Goal: Information Seeking & Learning: Learn about a topic

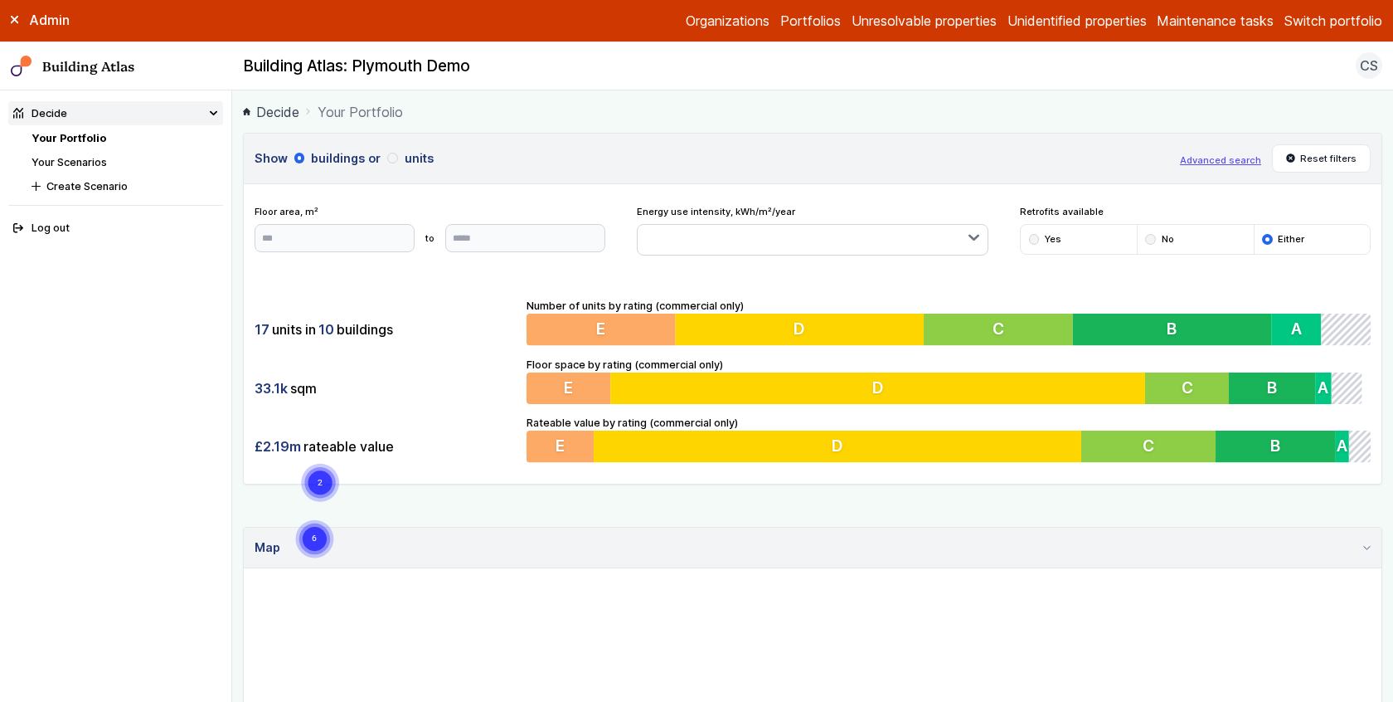
scroll to position [808, 0]
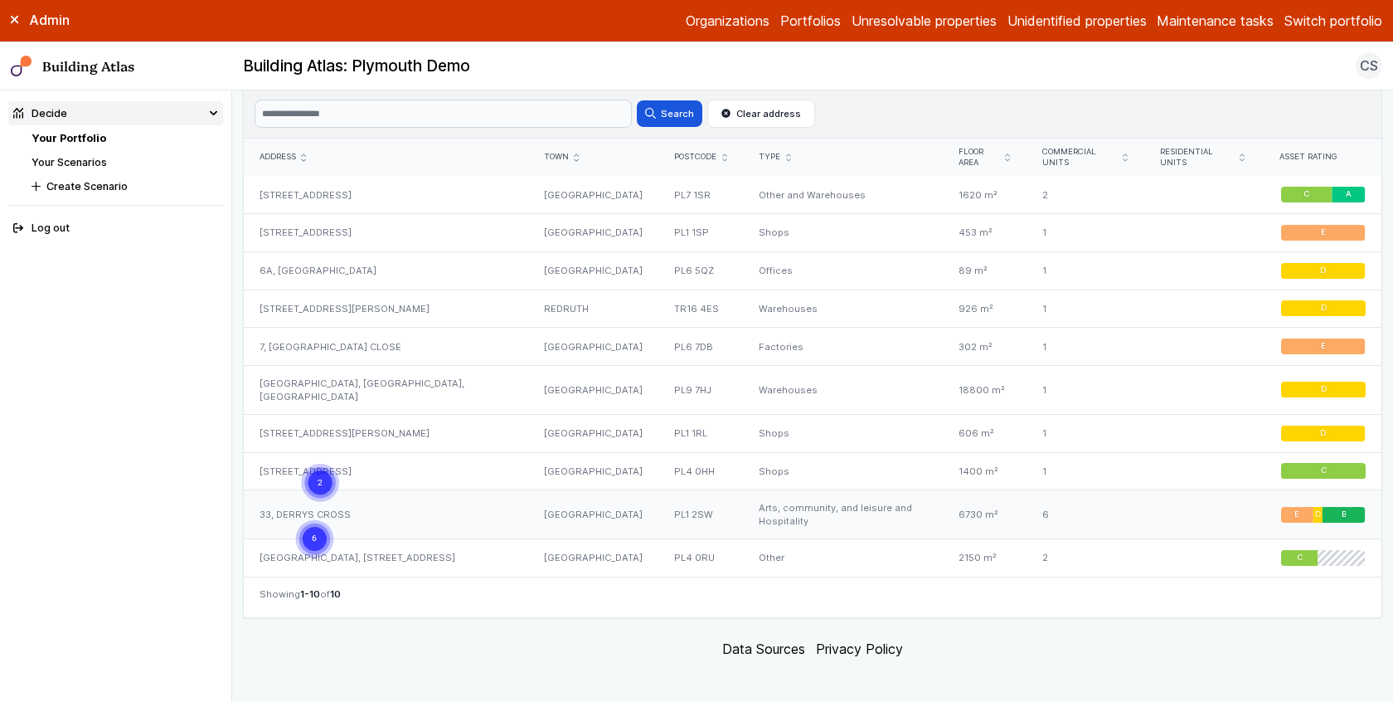
click at [449, 493] on div "33, DERRYS CROSS" at bounding box center [386, 514] width 284 height 49
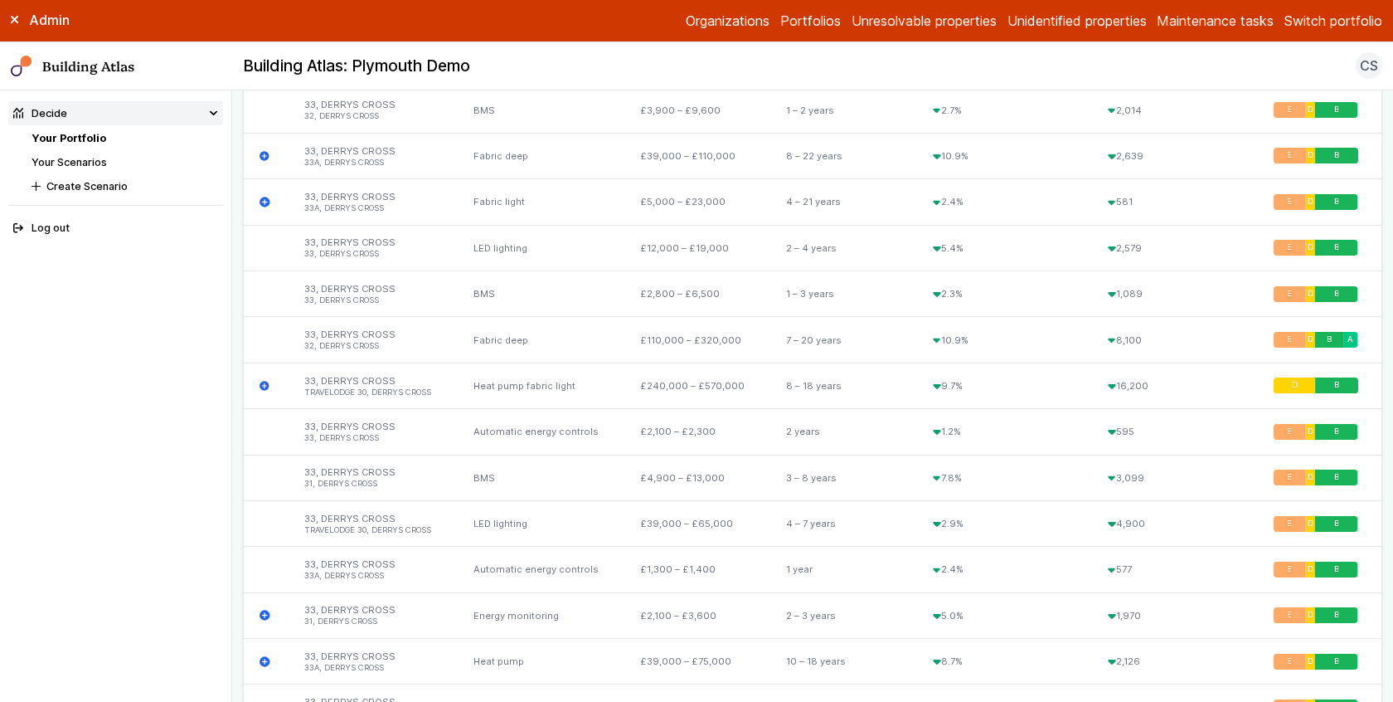
scroll to position [3097, 0]
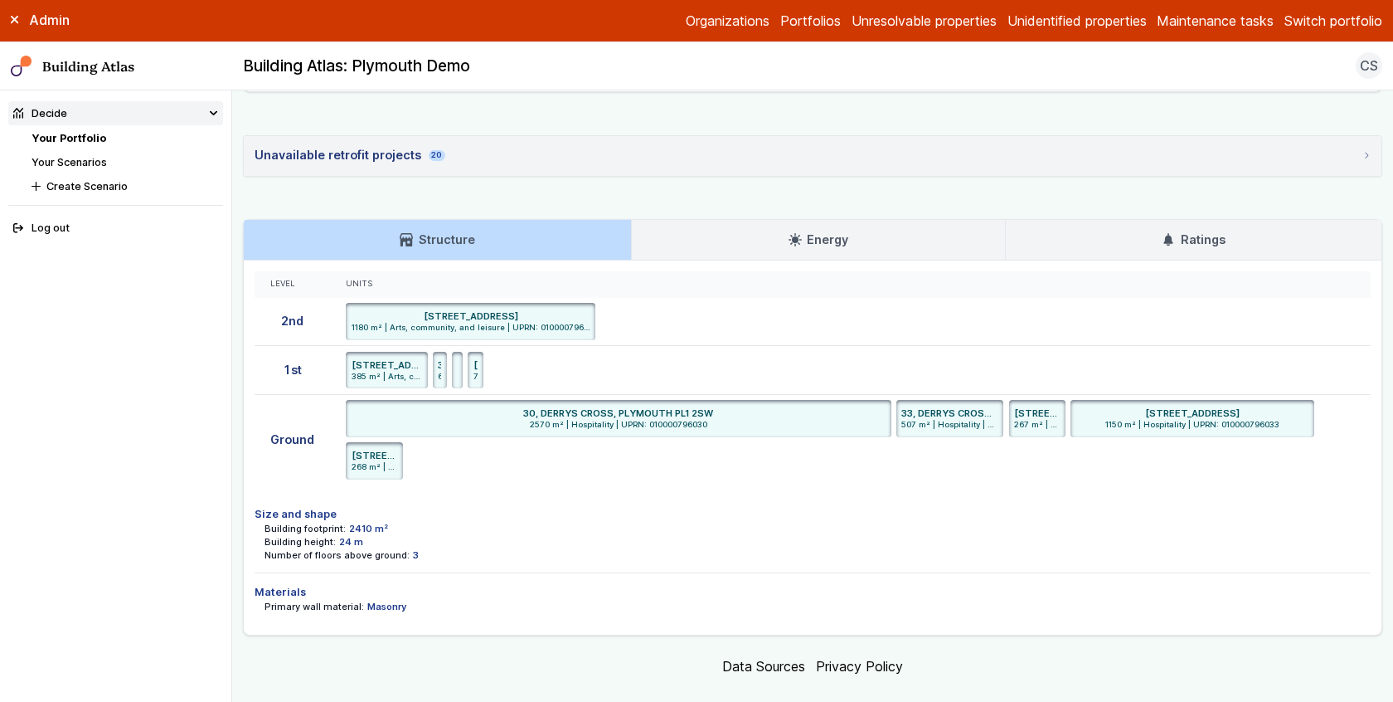
click at [874, 220] on link "Energy" at bounding box center [818, 240] width 372 height 40
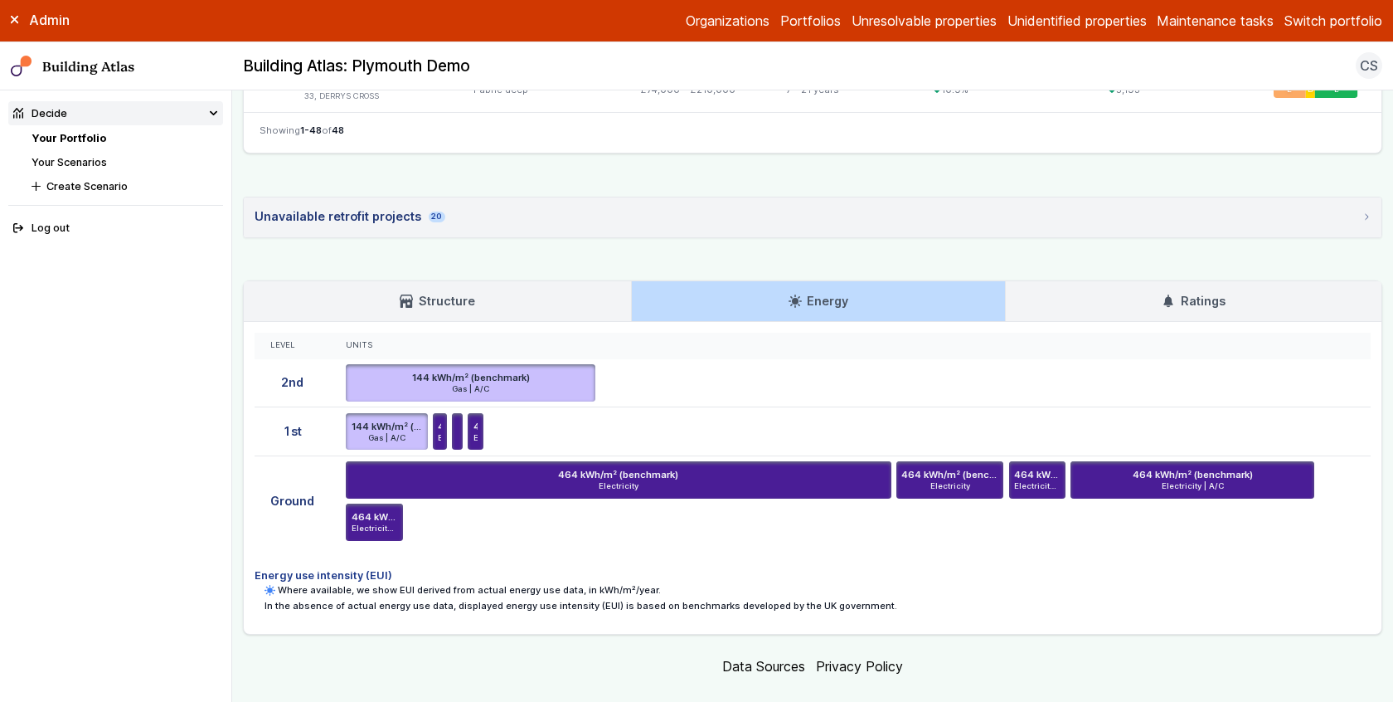
scroll to position [3036, 0]
click at [239, 294] on main "Decide Your Portfolio 33, DERRYS CROSS 33, DERRYS CROSS PLYMOUTH PL1 2SW Provid…" at bounding box center [812, 395] width 1161 height 611
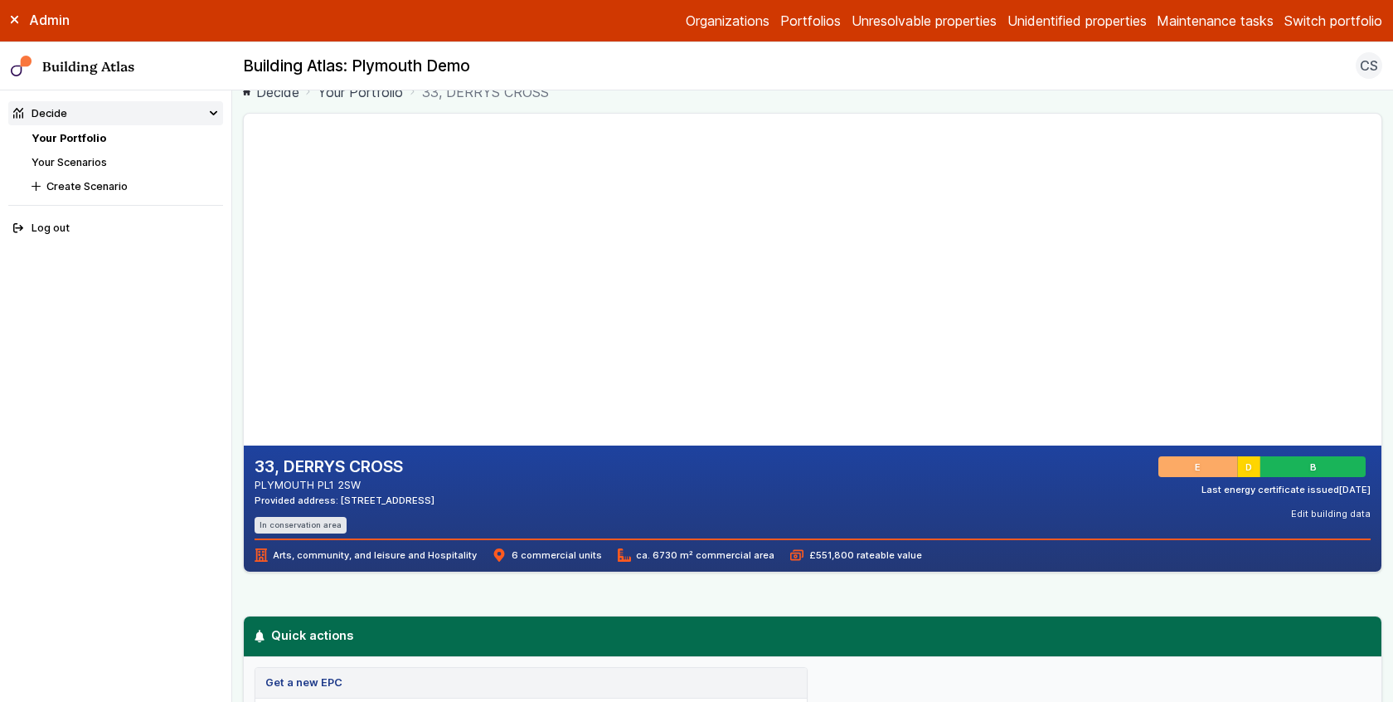
scroll to position [22, 0]
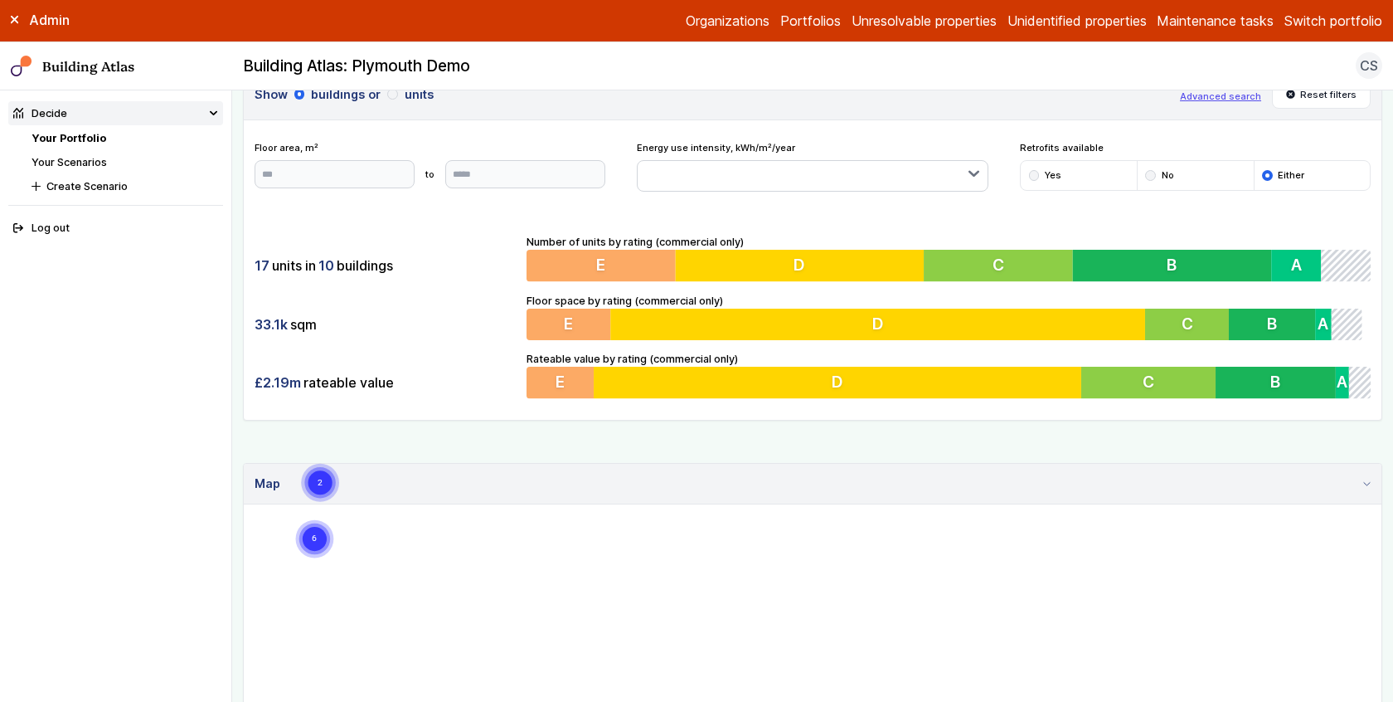
scroll to position [66, 0]
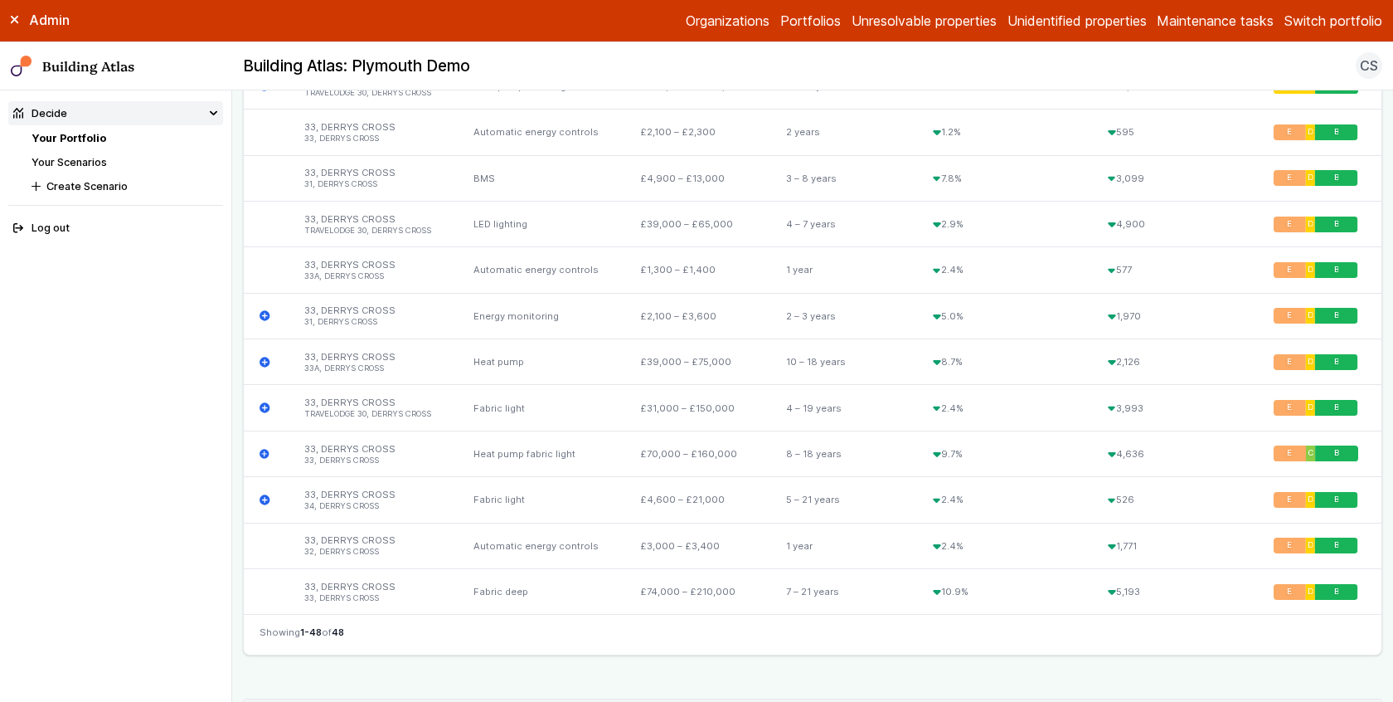
scroll to position [3097, 0]
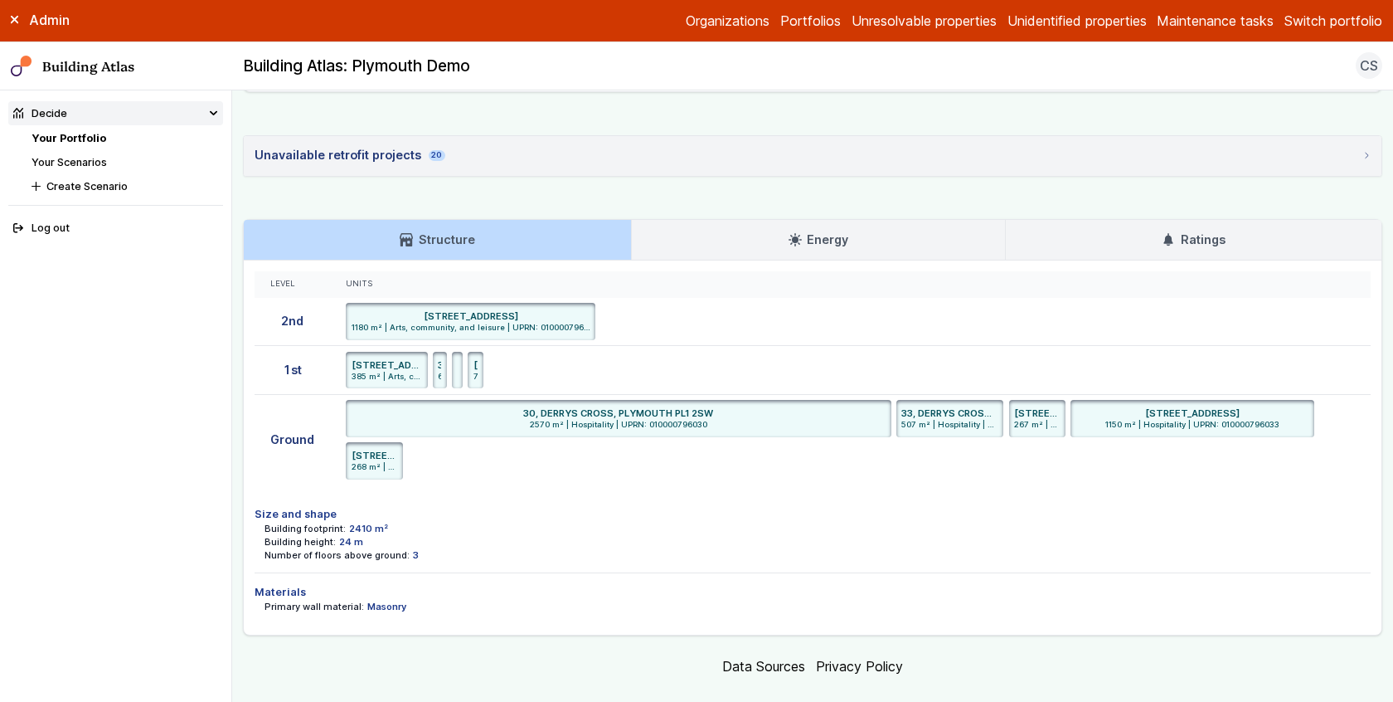
click at [719, 220] on link "Energy" at bounding box center [818, 240] width 372 height 40
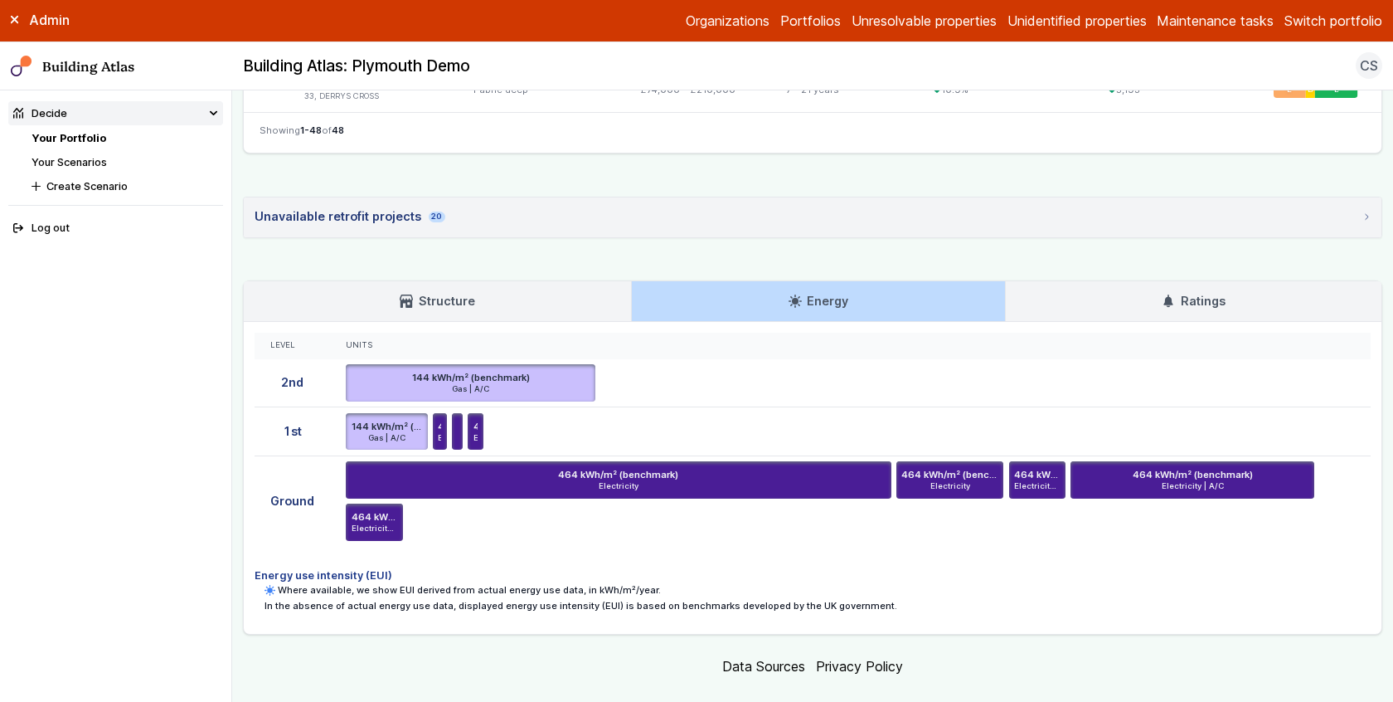
click at [237, 229] on main "Decide Your Portfolio 33, DERRYS CROSS 33, DERRYS CROSS PLYMOUTH PL1 2SW Provid…" at bounding box center [812, 395] width 1161 height 611
click at [827, 292] on h3 "Energy" at bounding box center [819, 301] width 60 height 18
click at [1200, 292] on h3 "Ratings" at bounding box center [1193, 301] width 63 height 18
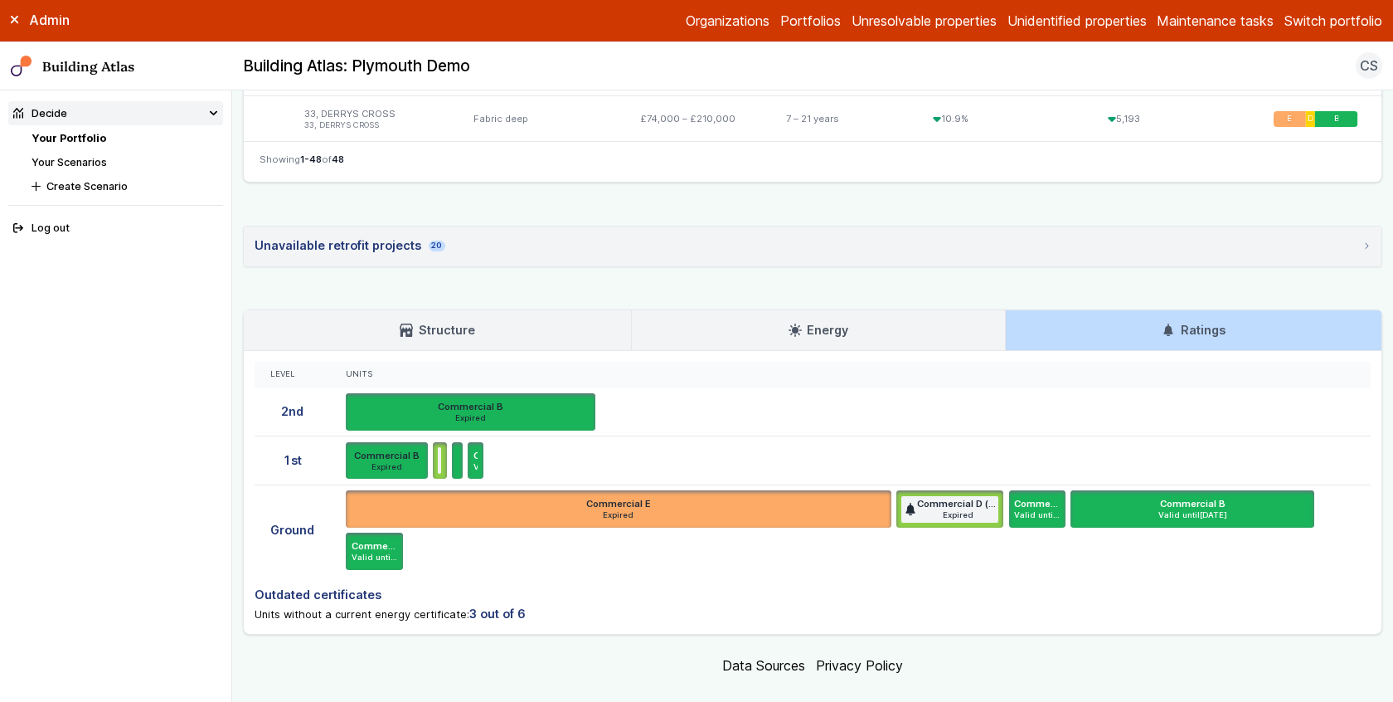
click at [805, 321] on h3 "Energy" at bounding box center [819, 330] width 60 height 18
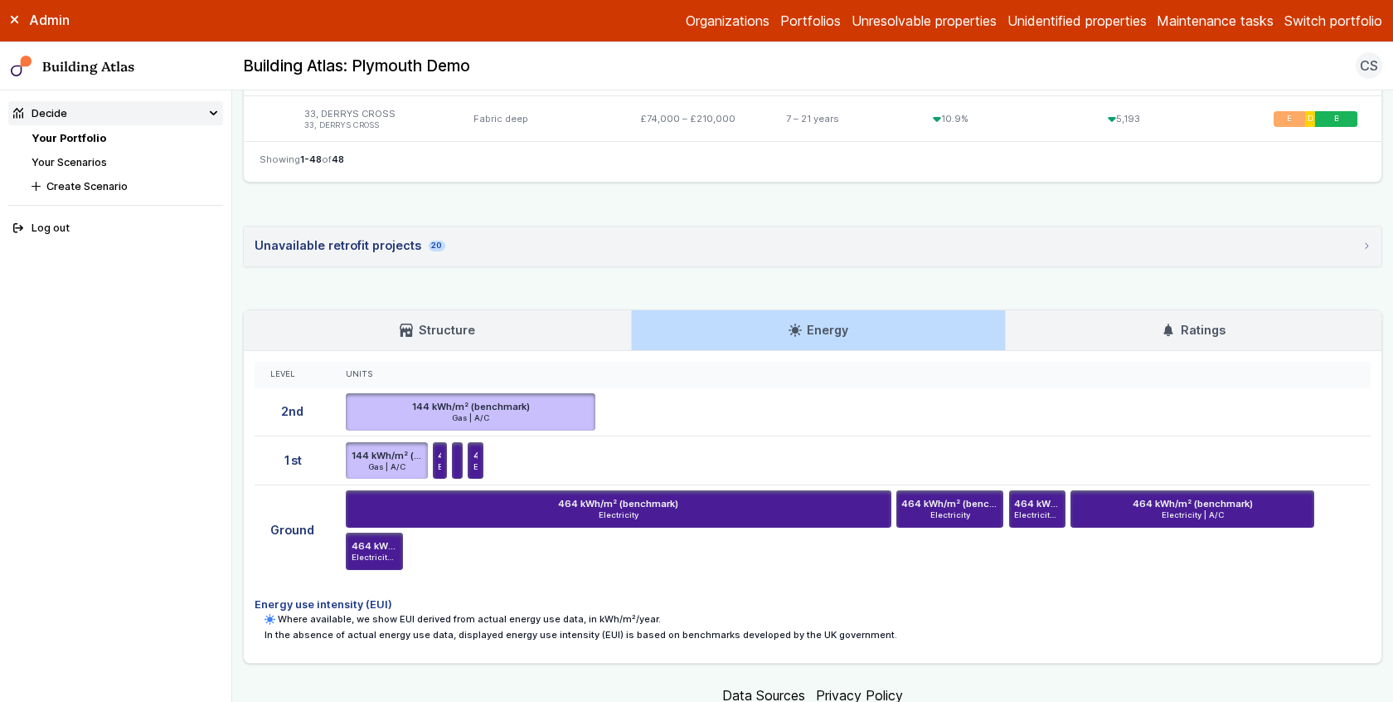
click at [454, 321] on h3 "Structure" at bounding box center [437, 330] width 75 height 18
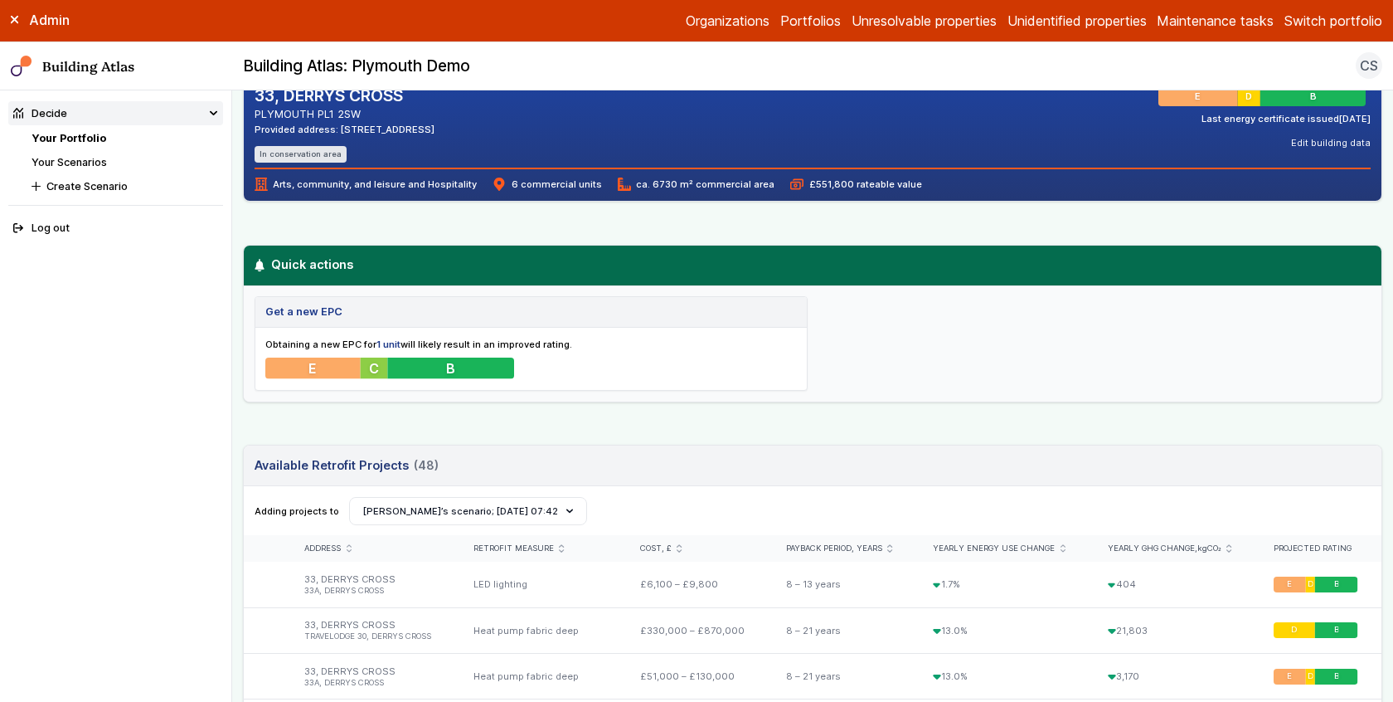
scroll to position [0, 0]
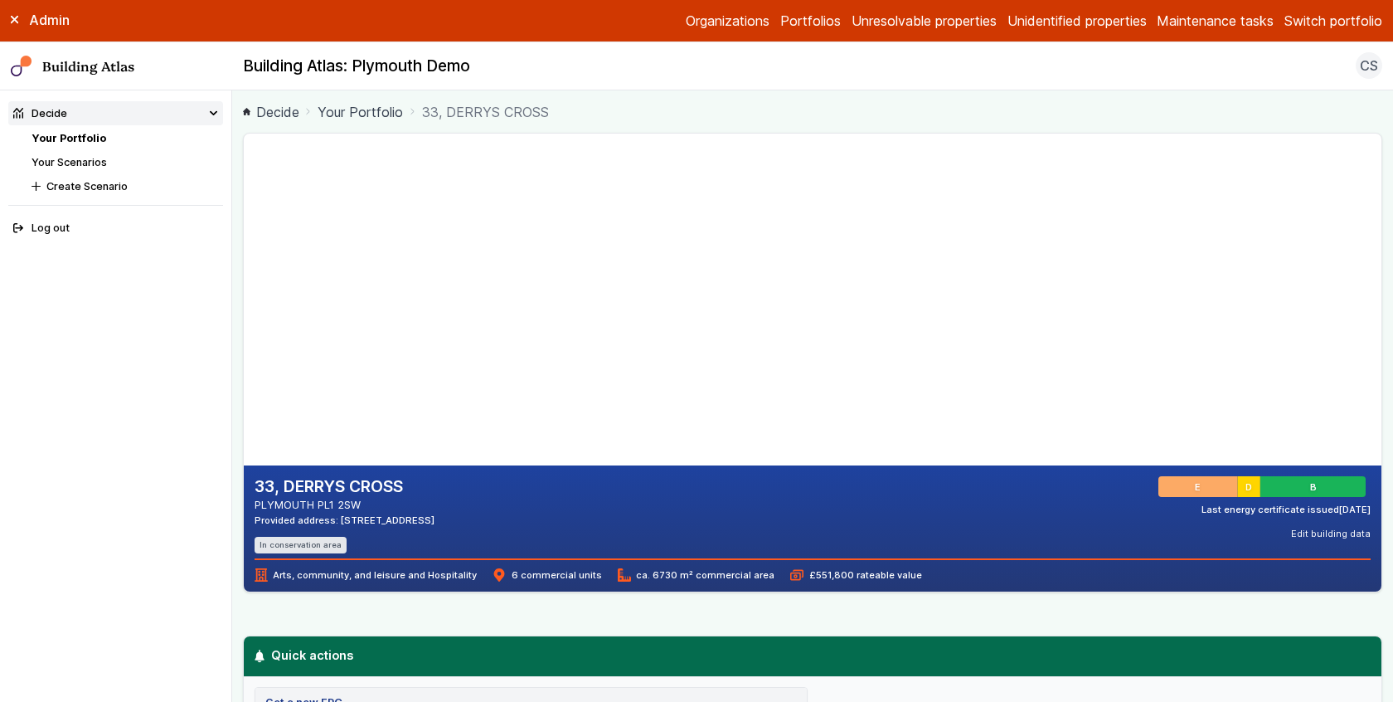
click at [231, 355] on body "Admin Organizations Portfolios Unresolvable properties Unidentified properties …" at bounding box center [696, 351] width 1393 height 702
click at [80, 162] on link "Your Scenarios" at bounding box center [69, 162] width 75 height 12
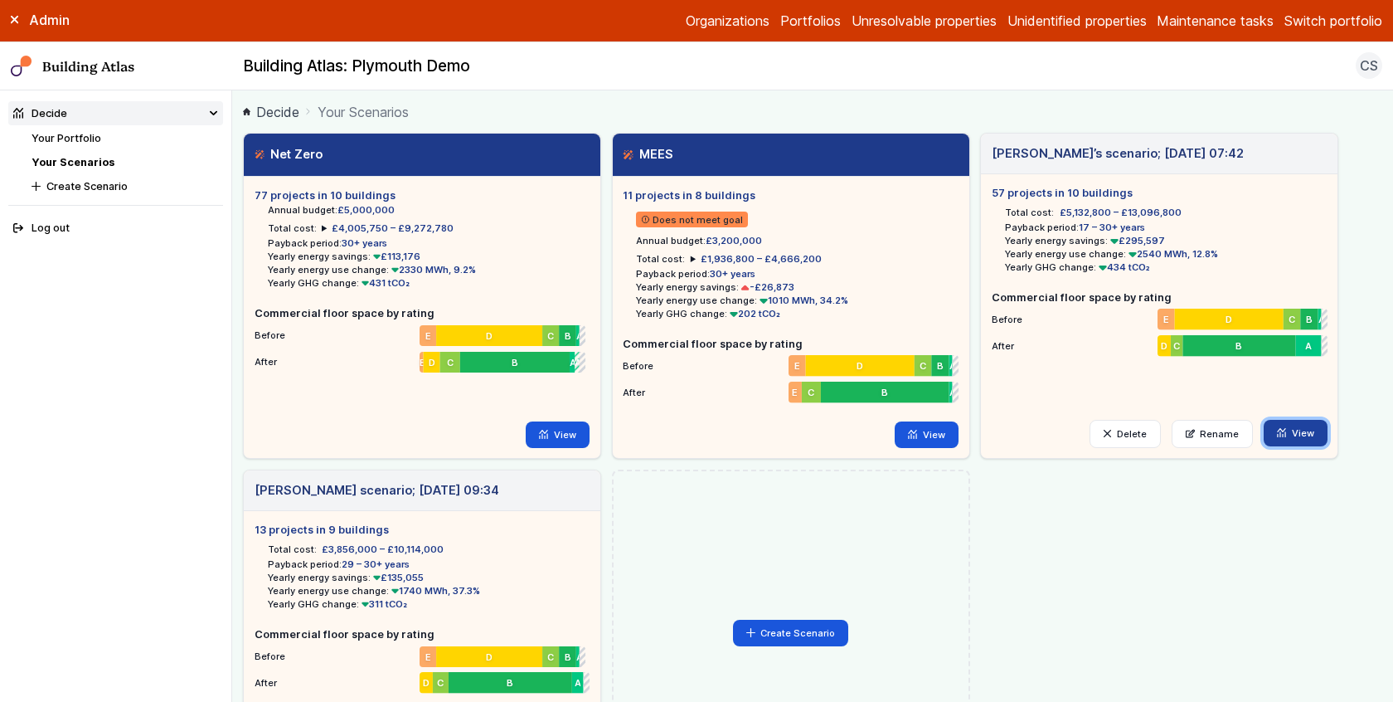
click at [1296, 428] on link "View" at bounding box center [1296, 433] width 64 height 27
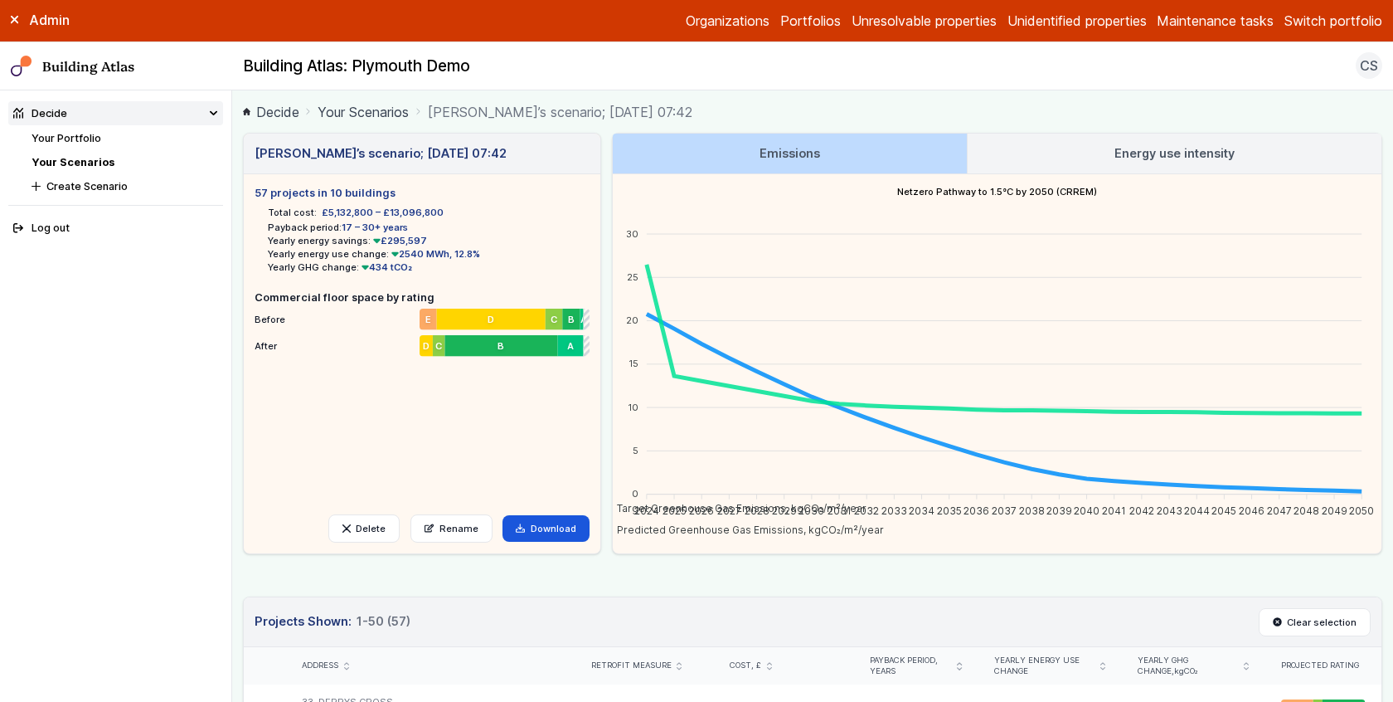
click at [234, 353] on main "Decide Your Scenarios Olga Khroustaleva’s scenario; 26 Sep 07:42 Olga Khroustal…" at bounding box center [812, 395] width 1161 height 611
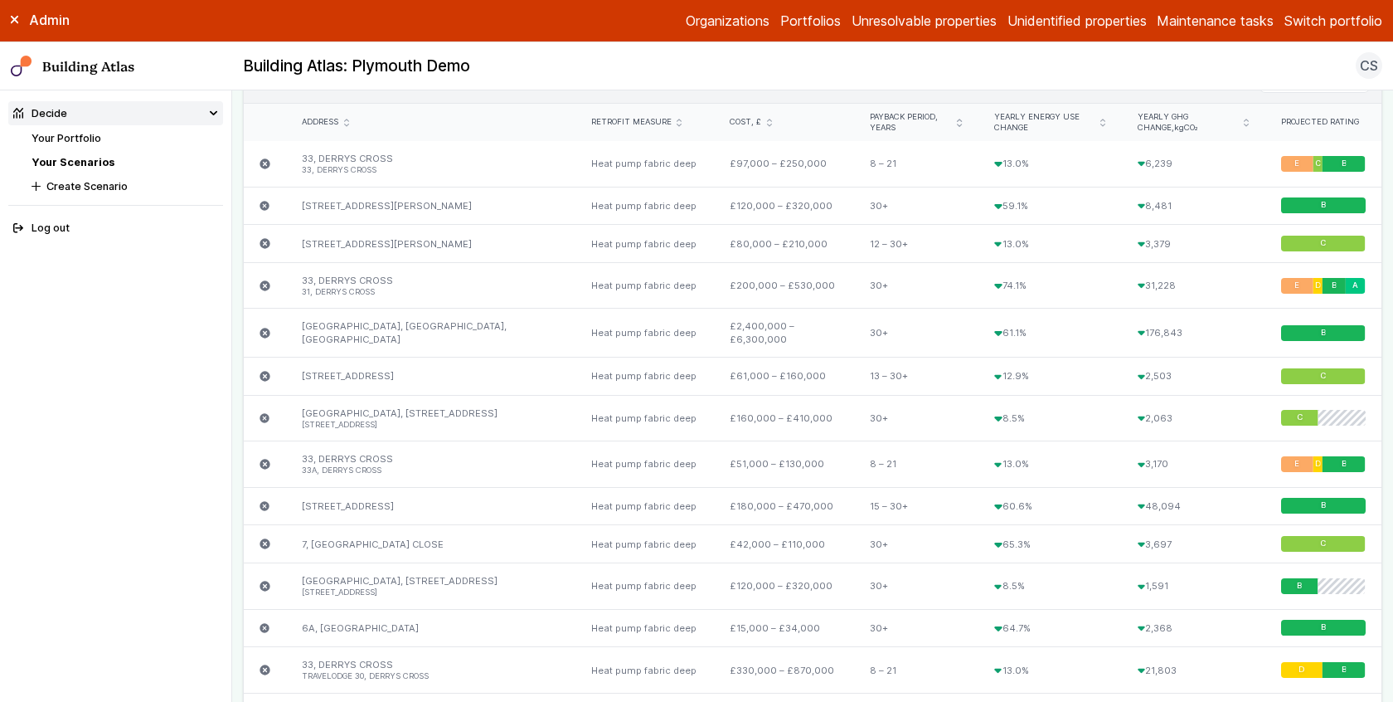
scroll to position [562, 0]
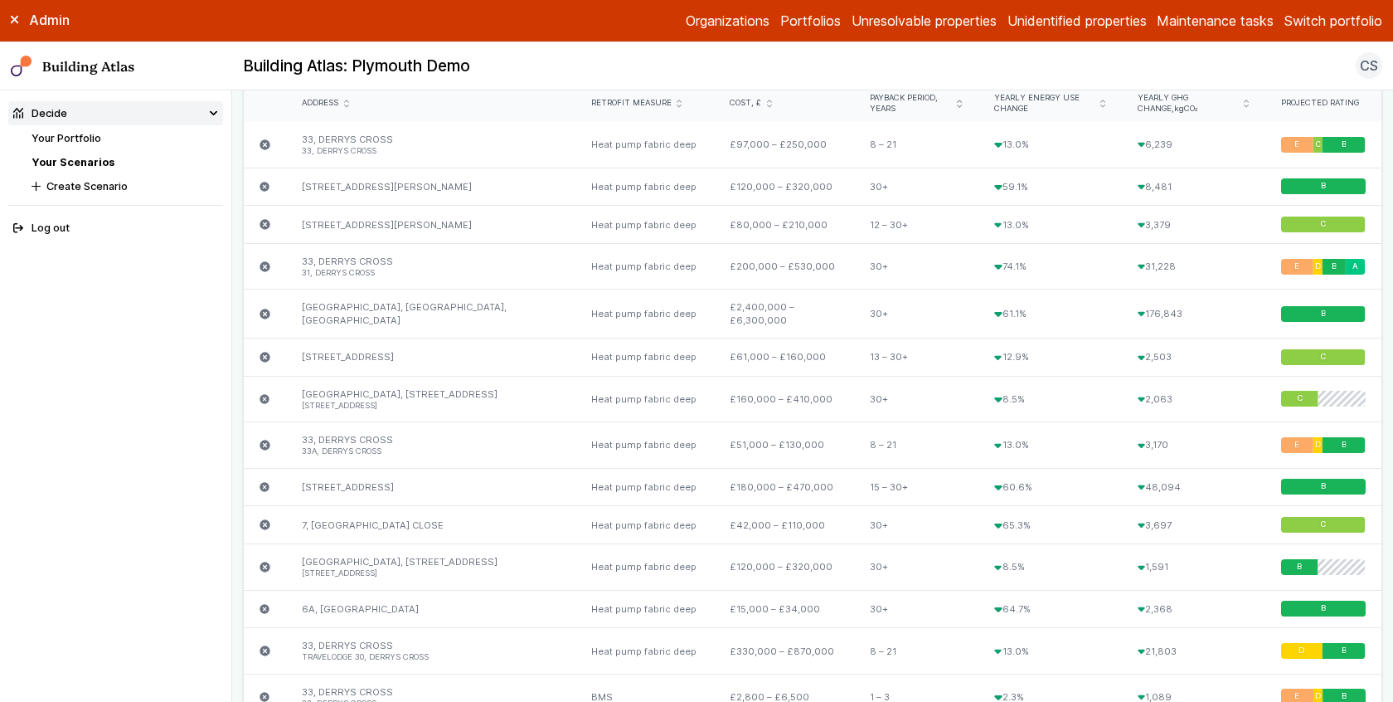
click at [235, 381] on main "Decide Your Scenarios Olga Khroustaleva’s scenario; 26 Sep 07:42 Olga Khroustal…" at bounding box center [812, 395] width 1161 height 611
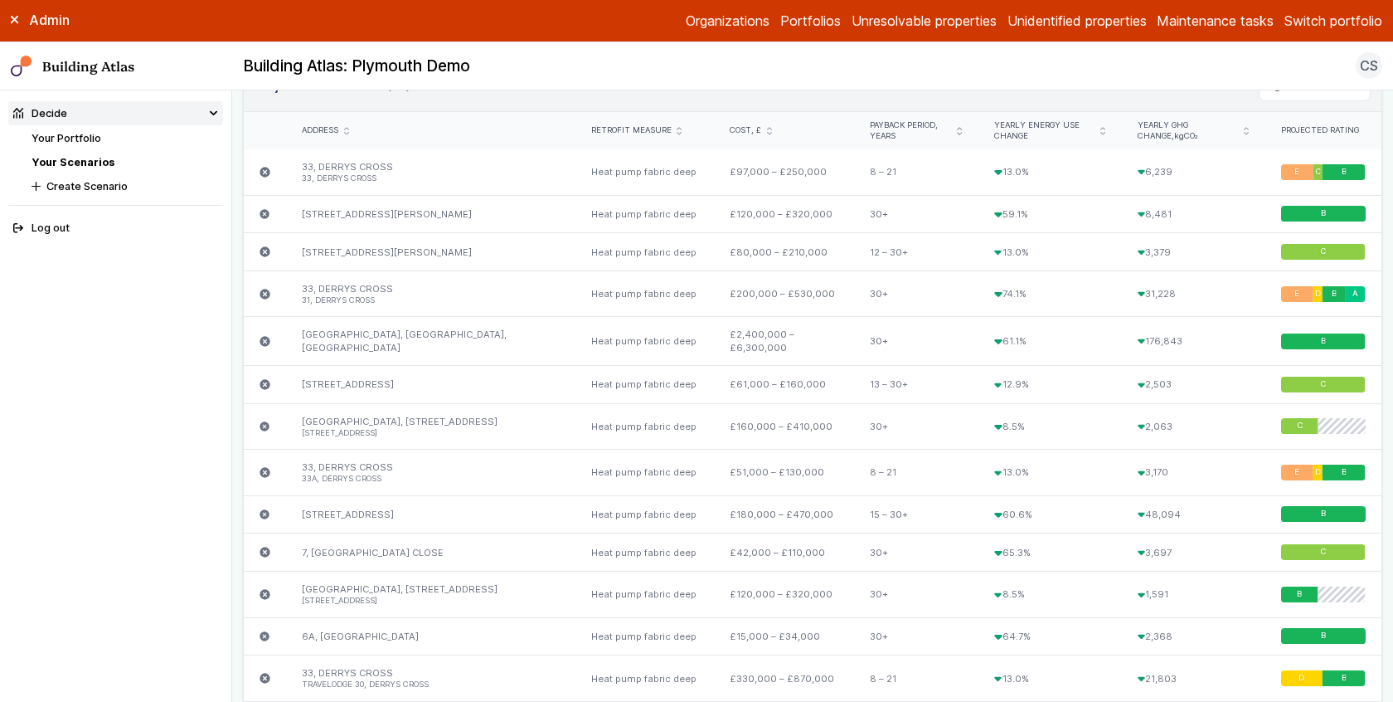
scroll to position [0, 0]
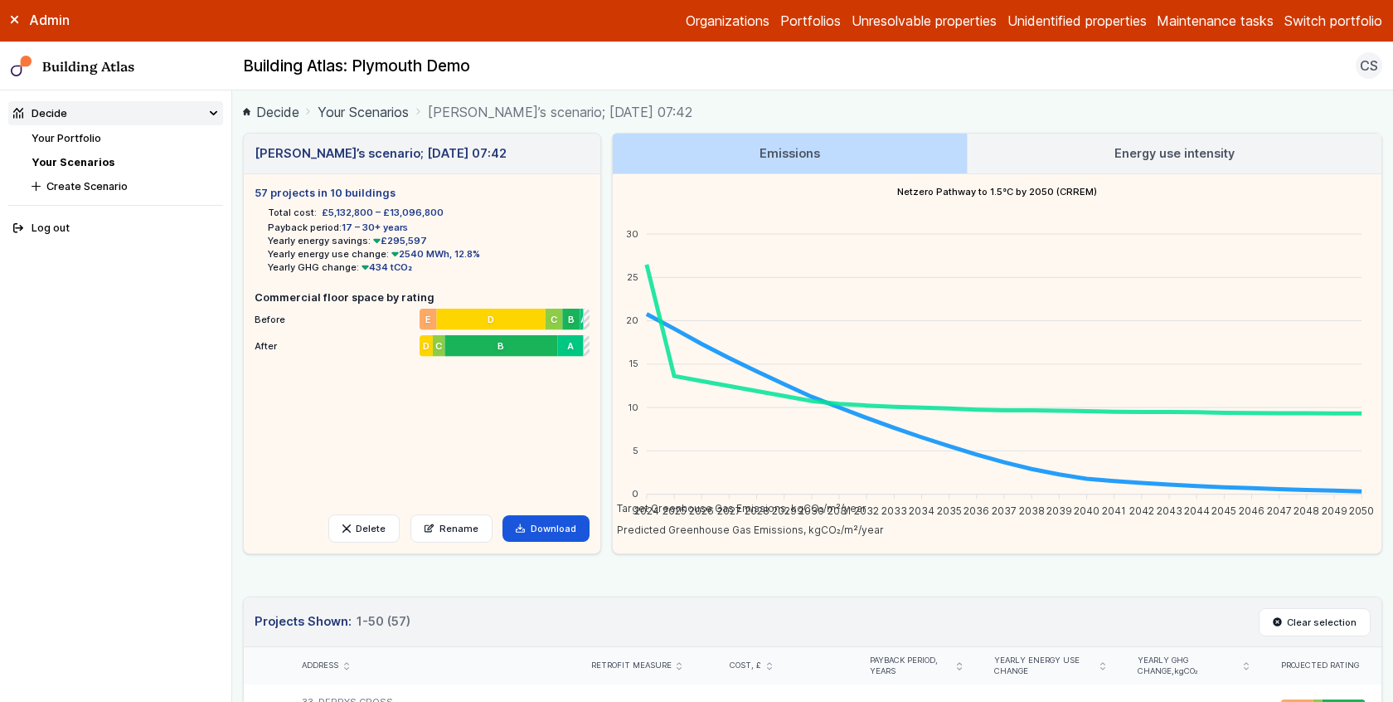
click at [234, 357] on main "Decide Your Scenarios Olga Khroustaleva’s scenario; 26 Sep 07:42 Olga Khroustal…" at bounding box center [812, 395] width 1161 height 611
click at [335, 298] on h5 "Commercial floor space by rating" at bounding box center [422, 297] width 335 height 16
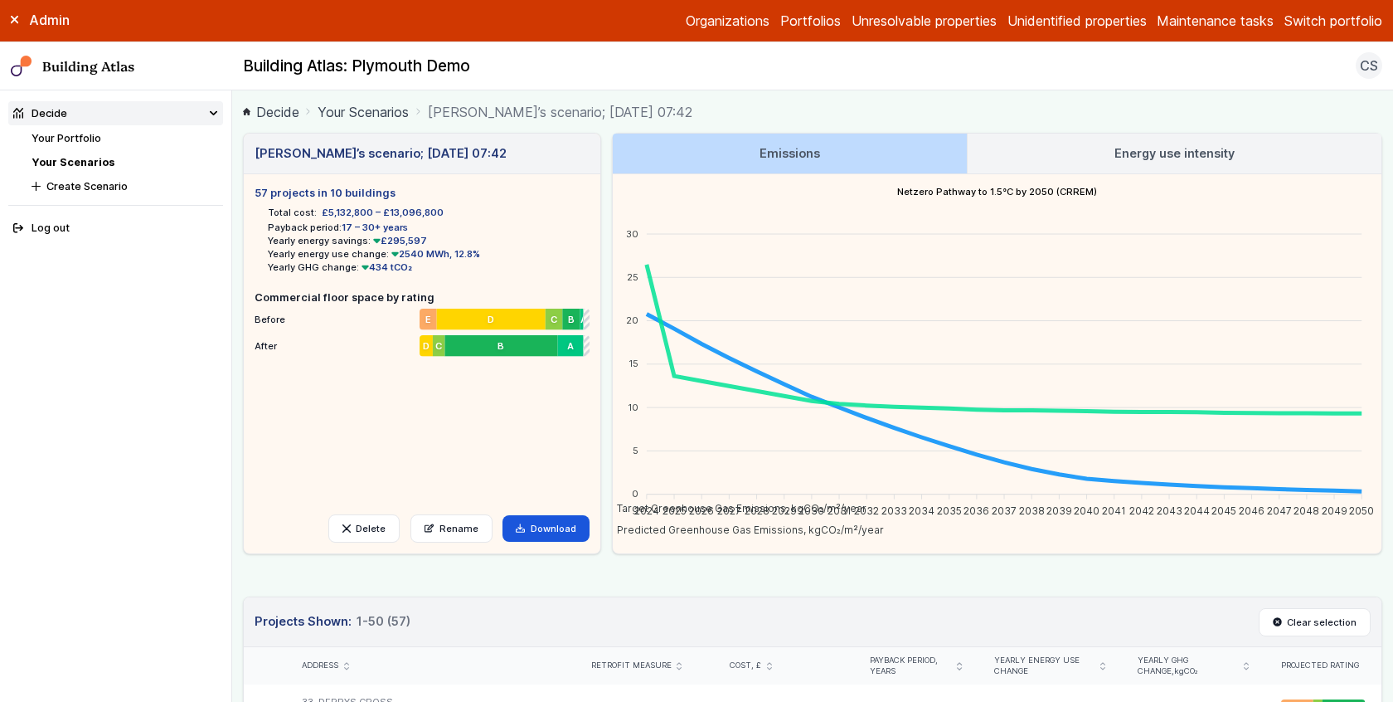
click at [335, 298] on h5 "Commercial floor space by rating" at bounding box center [422, 297] width 335 height 16
click at [236, 318] on main "Decide Your Scenarios Olga Khroustaleva’s scenario; 26 Sep 07:42 Olga Khroustal…" at bounding box center [812, 395] width 1161 height 611
click at [236, 328] on main "Decide Your Scenarios Olga Khroustaleva’s scenario; 26 Sep 07:42 Olga Khroustal…" at bounding box center [812, 395] width 1161 height 611
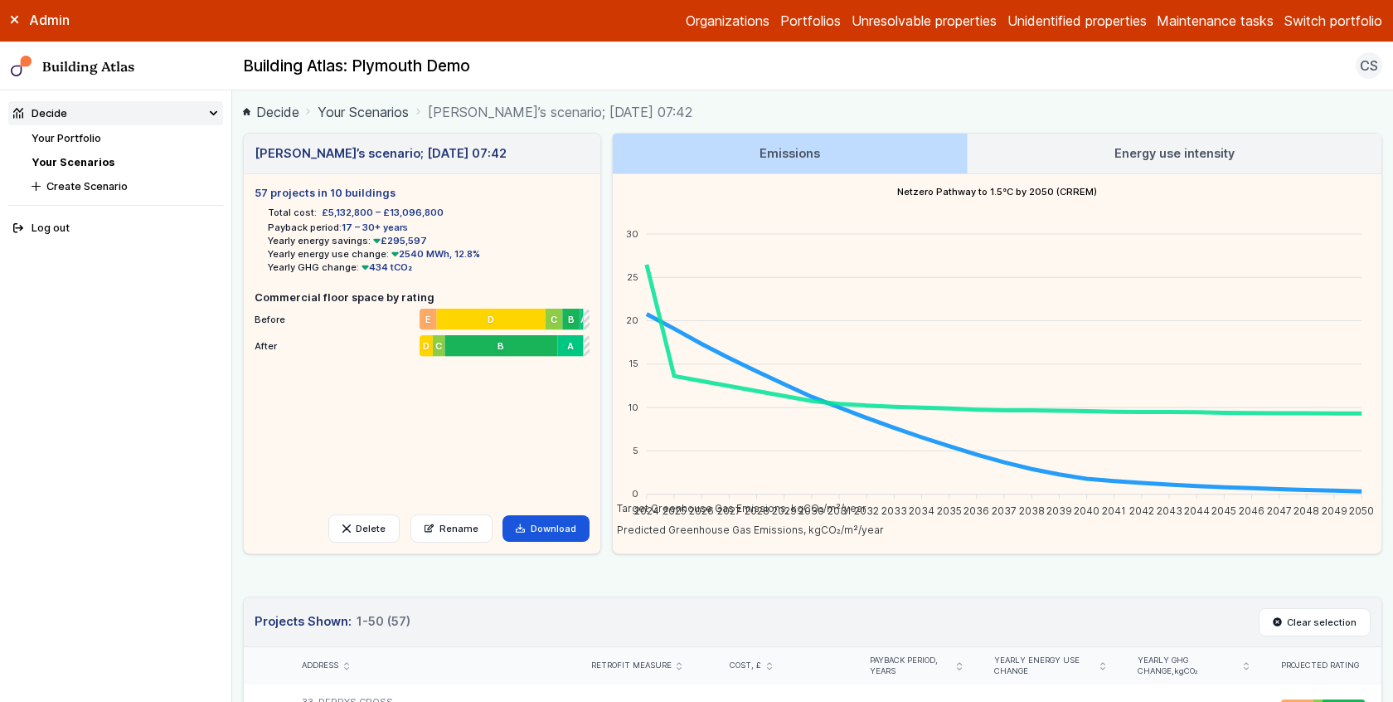
click at [236, 328] on main "Decide Your Scenarios Olga Khroustaleva’s scenario; 26 Sep 07:42 Olga Khroustal…" at bounding box center [812, 395] width 1161 height 611
click at [234, 310] on main "Decide Your Scenarios Olga Khroustaleva’s scenario; 26 Sep 07:42 Olga Khroustal…" at bounding box center [812, 395] width 1161 height 611
click at [235, 326] on main "Decide Your Scenarios Olga Khroustaleva’s scenario; 26 Sep 07:42 Olga Khroustal…" at bounding box center [812, 395] width 1161 height 611
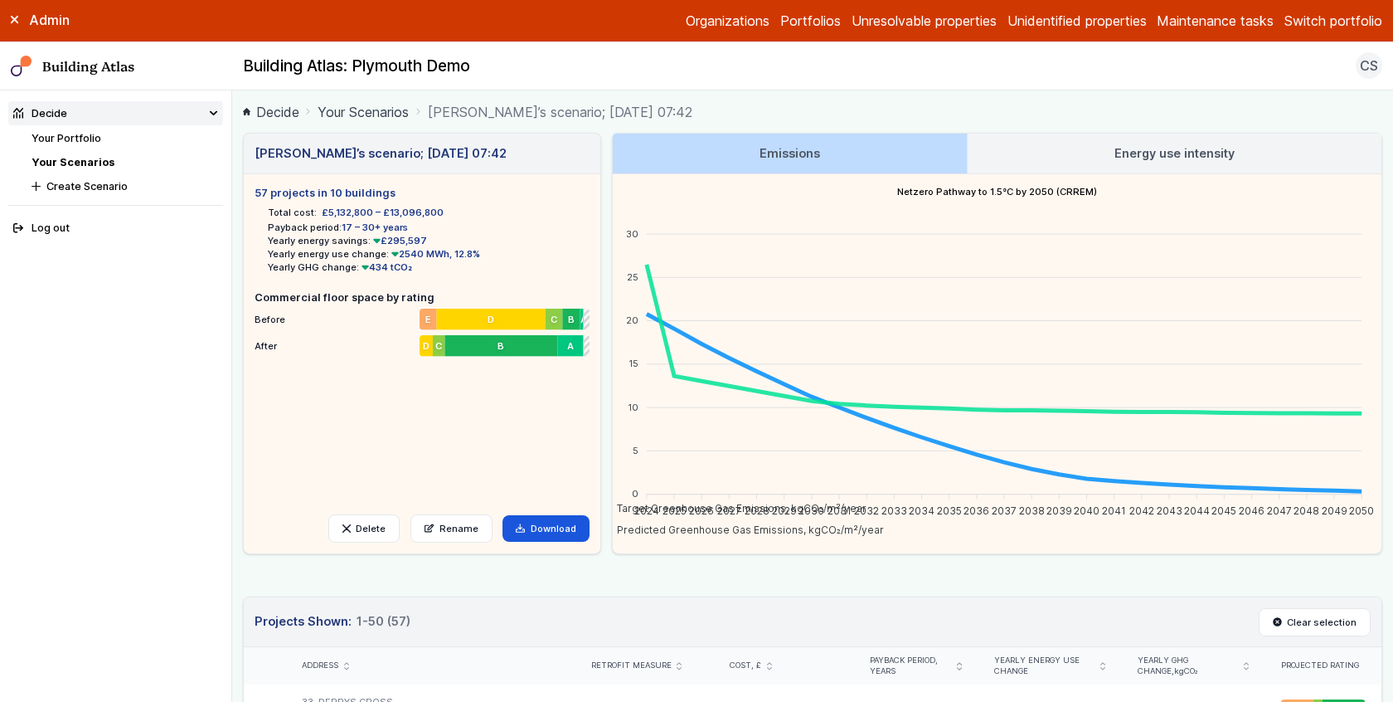
click at [235, 326] on main "Decide Your Scenarios Olga Khroustaleva’s scenario; 26 Sep 07:42 Olga Khroustal…" at bounding box center [812, 395] width 1161 height 611
